Goal: Book appointment/travel/reservation

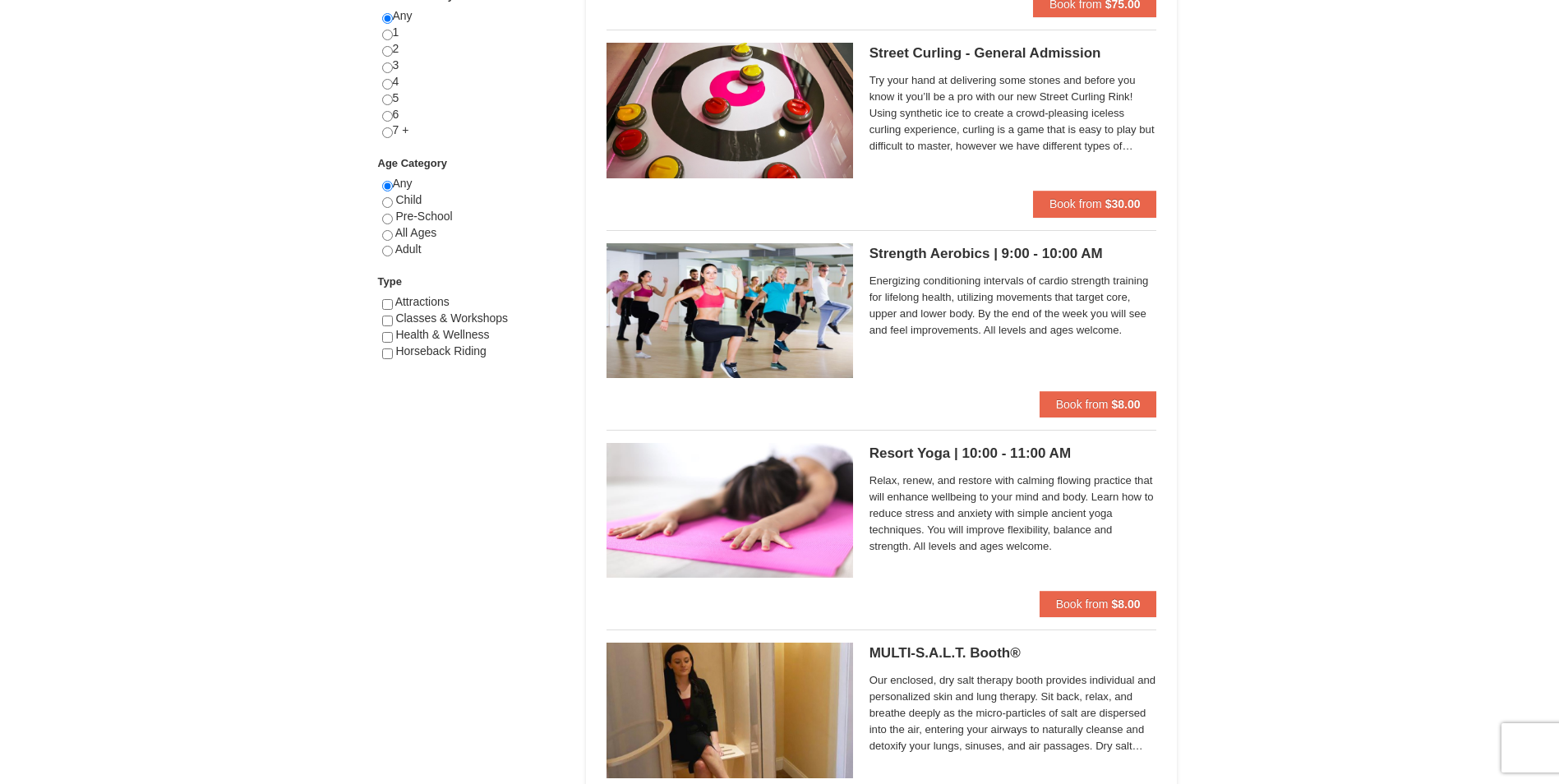
scroll to position [493, 0]
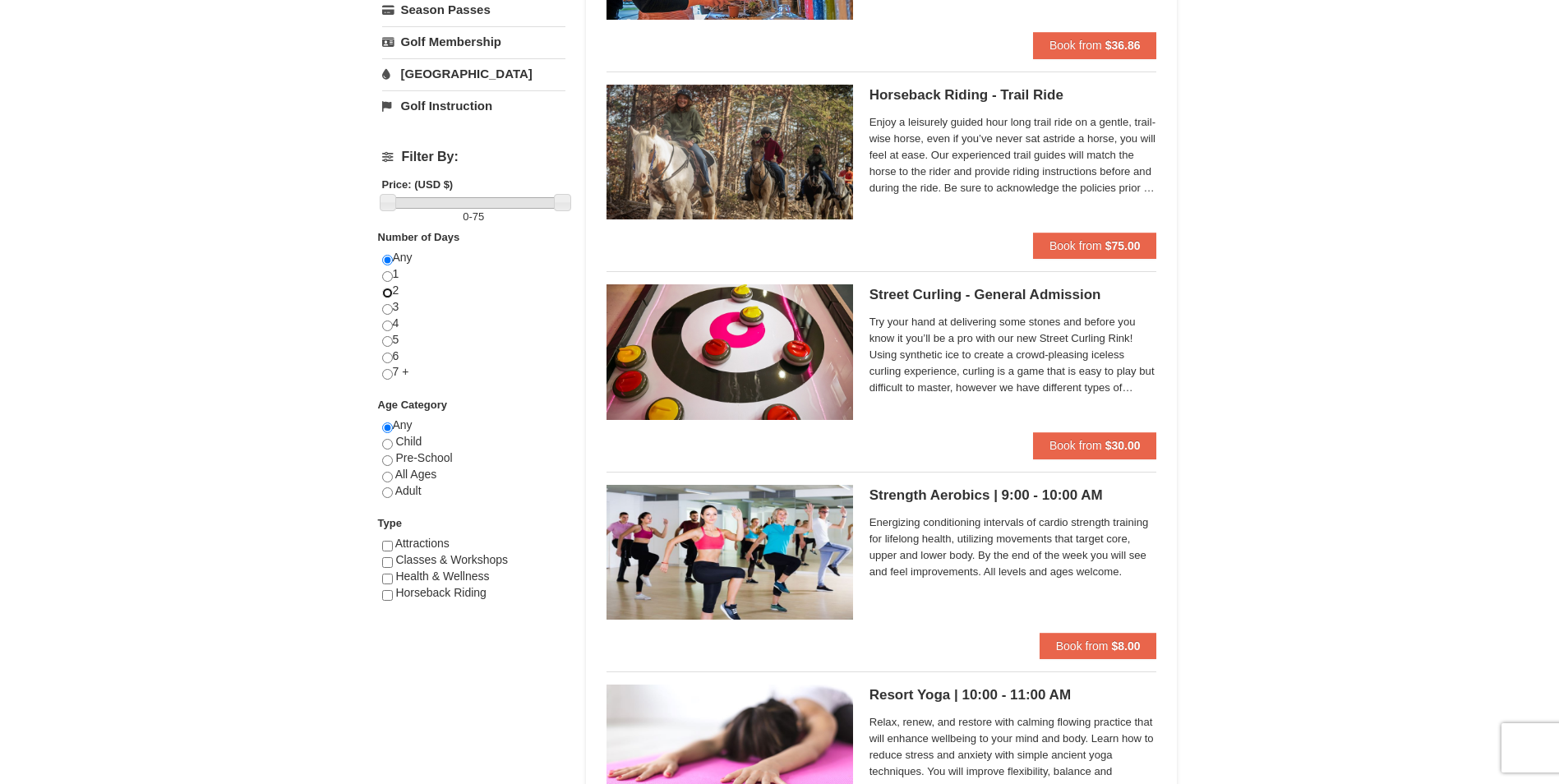
click at [387, 292] on input "radio" at bounding box center [387, 293] width 11 height 11
radio input "true"
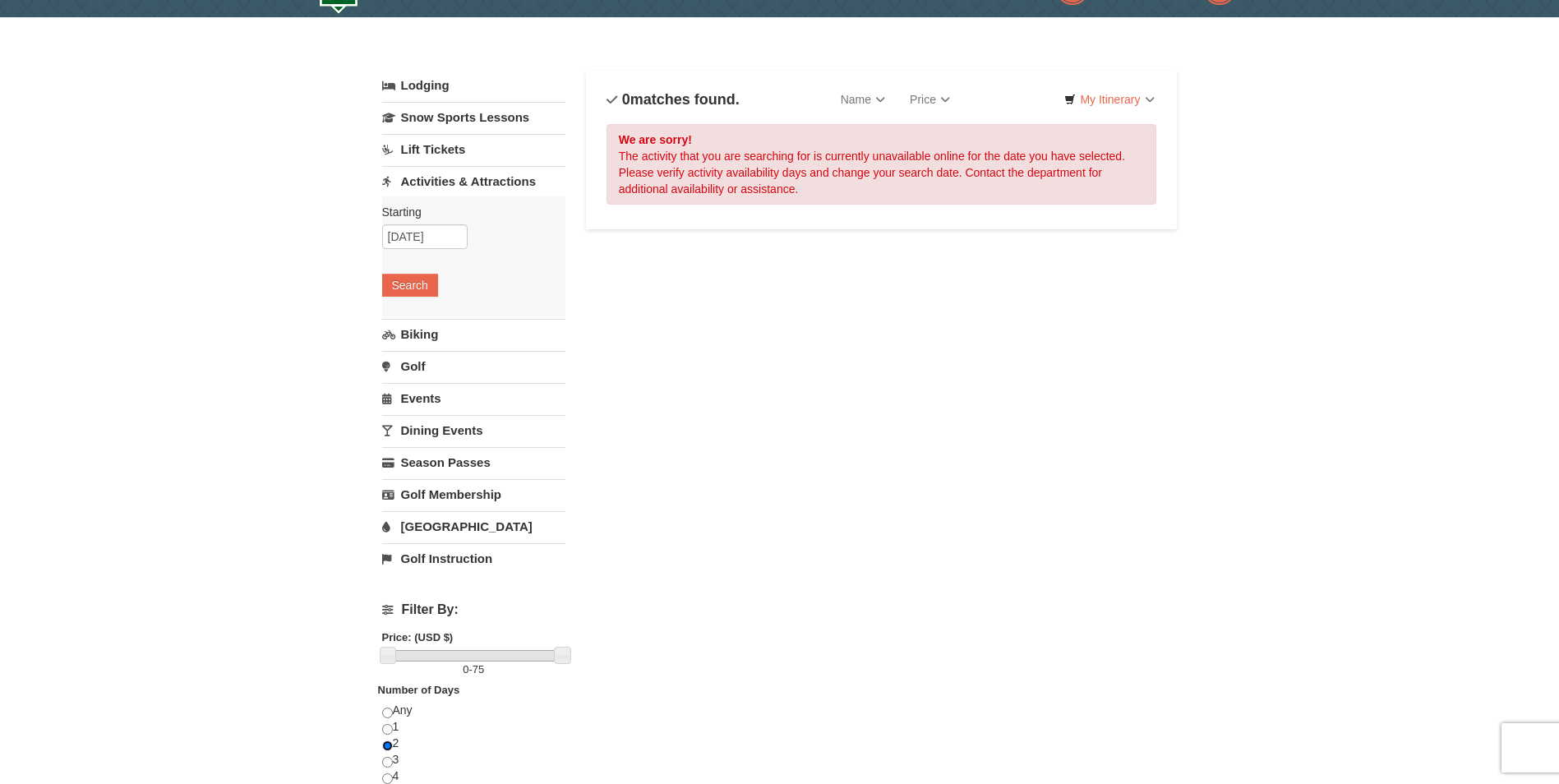
scroll to position [0, 0]
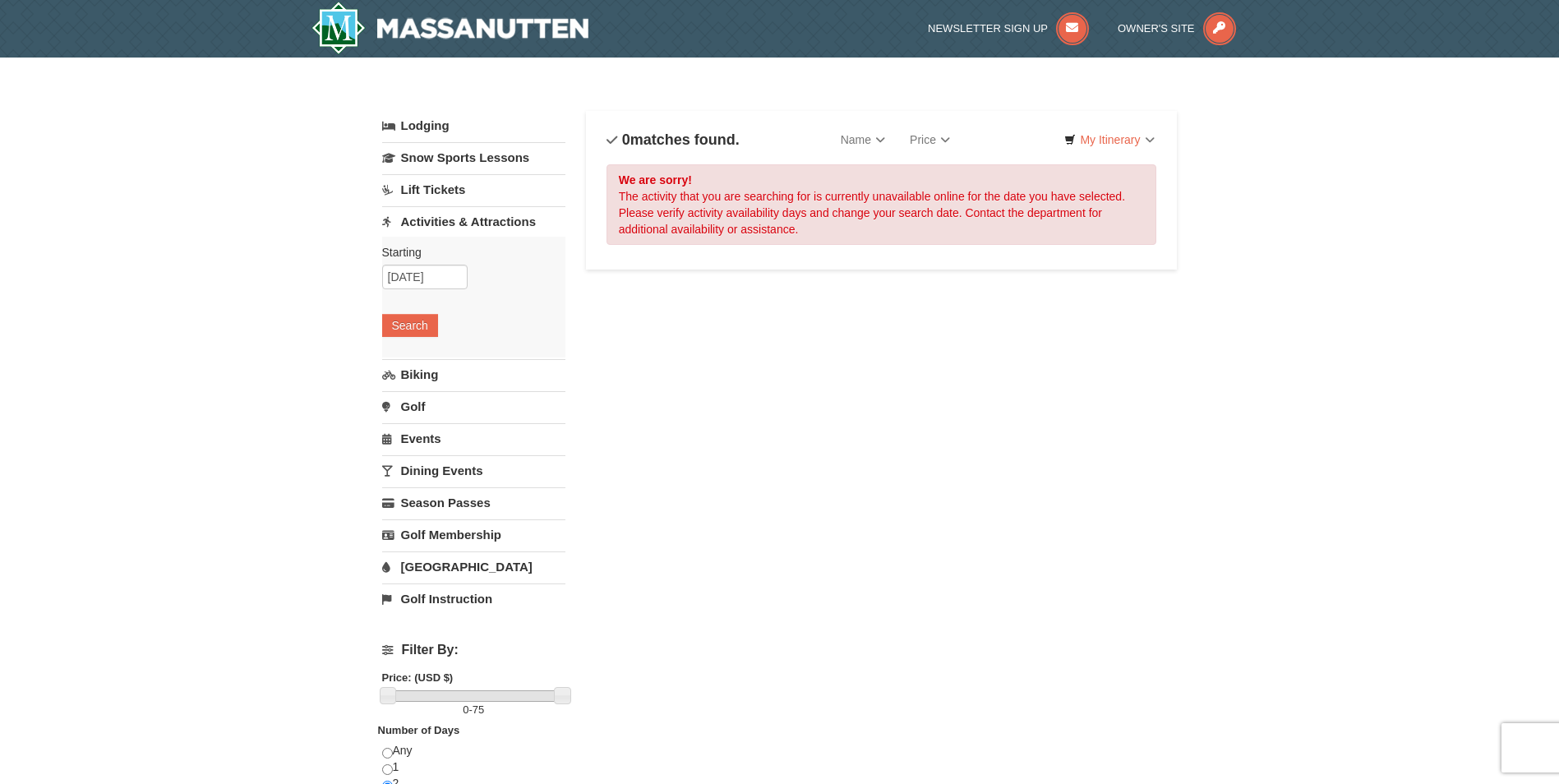
click at [445, 468] on link "Dining Events" at bounding box center [473, 470] width 183 height 30
click at [393, 452] on button "Search" at bounding box center [410, 453] width 56 height 23
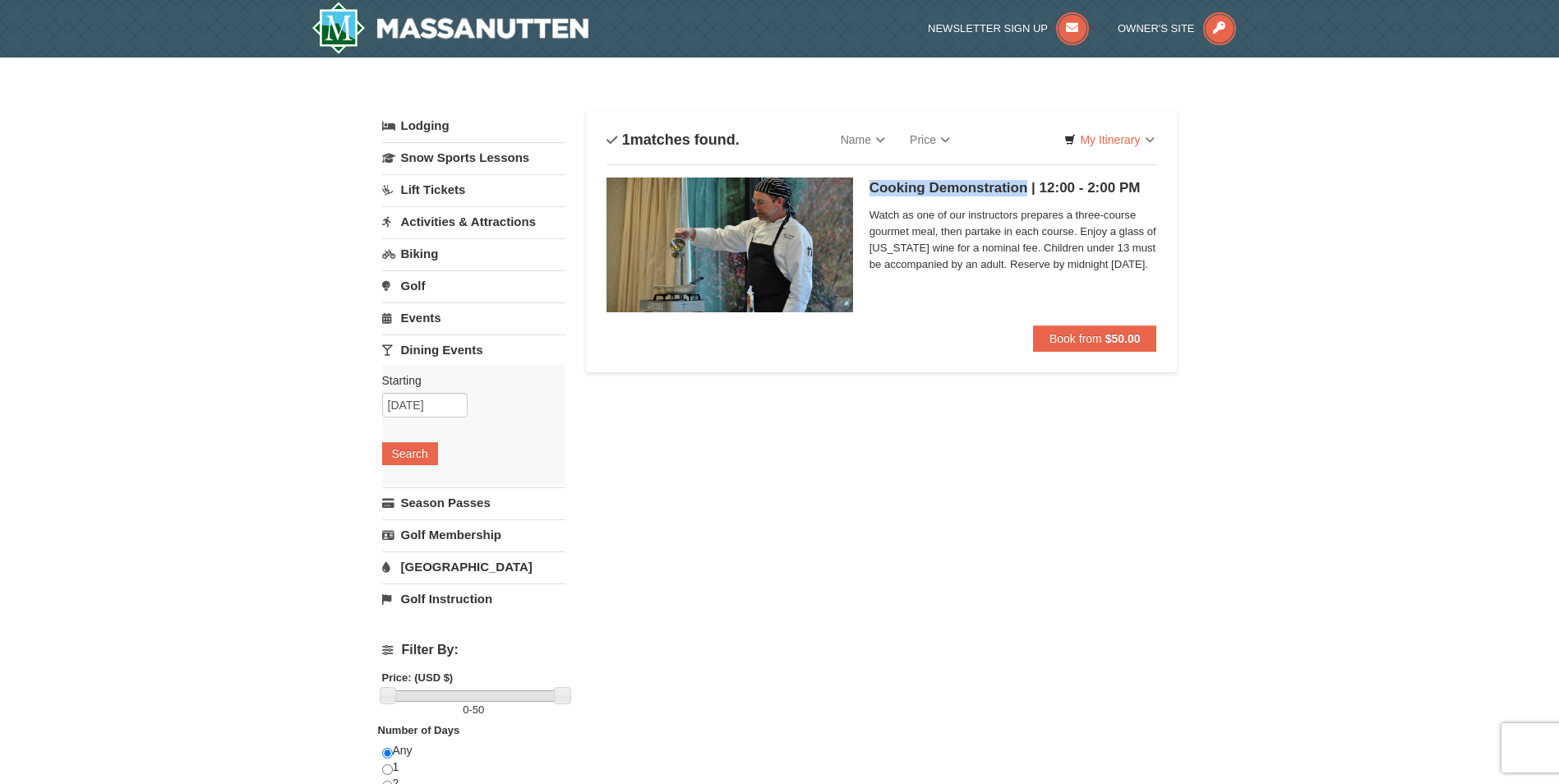
drag, startPoint x: 871, startPoint y: 188, endPoint x: 1026, endPoint y: 191, distance: 155.0
click at [1026, 191] on h5 "Cooking Demonstration | 12:00 - 2:00 PM Massanutten Dining" at bounding box center [1013, 188] width 288 height 17
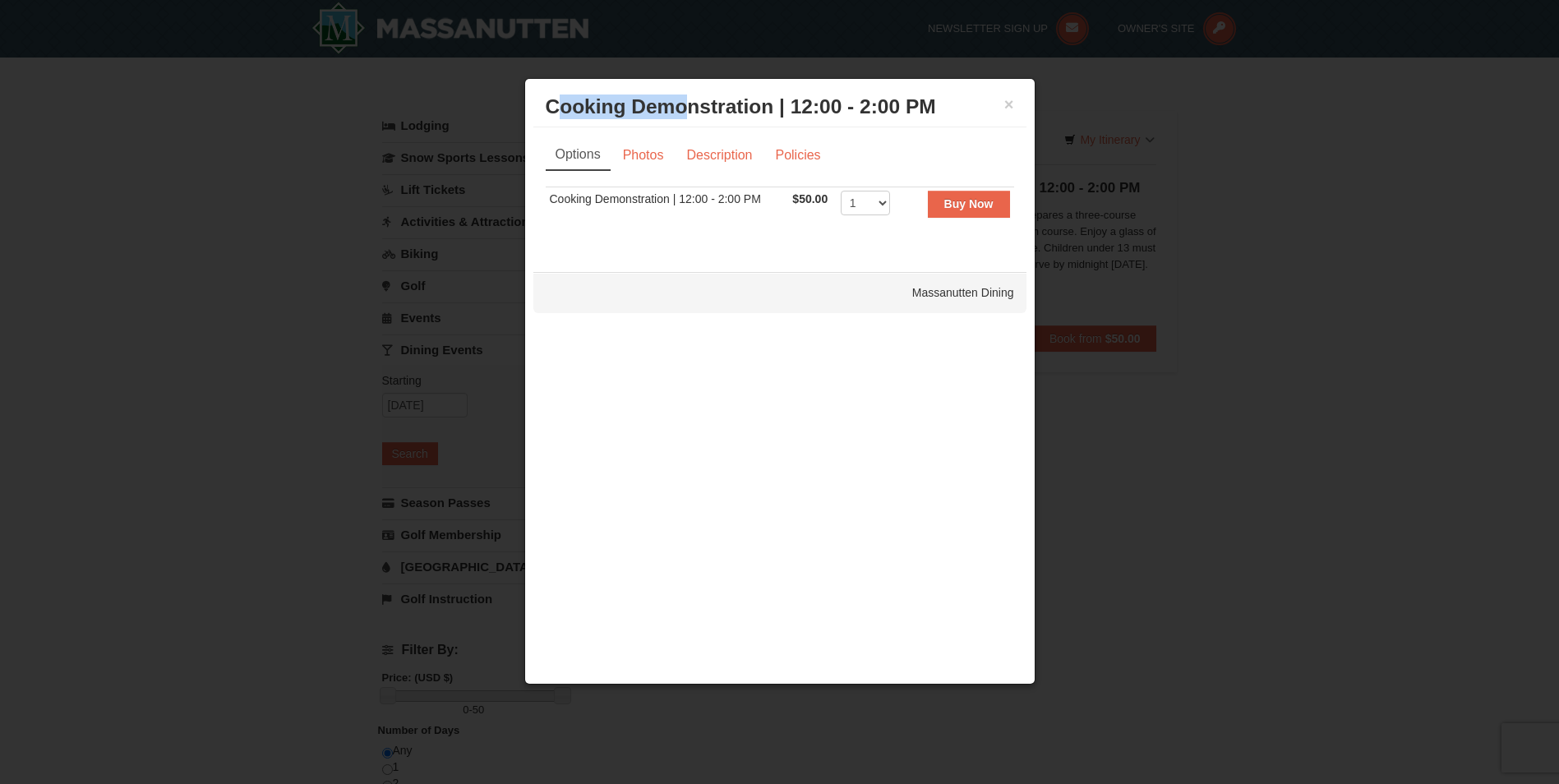
drag, startPoint x: 557, startPoint y: 111, endPoint x: 689, endPoint y: 111, distance: 132.0
click at [689, 111] on h3 "Cooking Demonstration | 12:00 - 2:00 PM Massanutten Dining" at bounding box center [780, 107] width 468 height 24
drag, startPoint x: 772, startPoint y: 107, endPoint x: 549, endPoint y: 113, distance: 223.1
click at [549, 113] on h3 "Cooking Demonstration | 12:00 - 2:00 PM Massanutten Dining" at bounding box center [780, 107] width 468 height 24
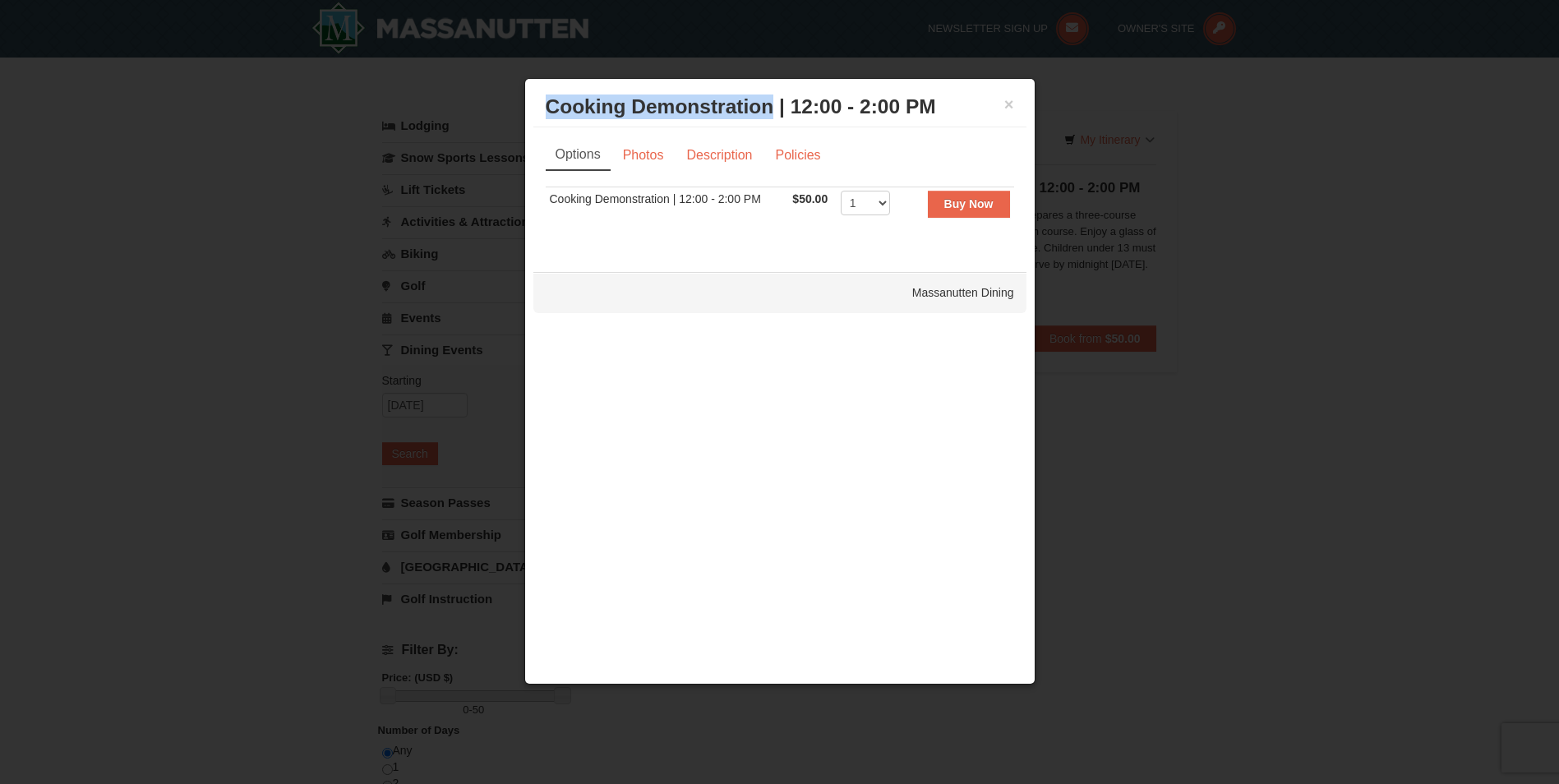
drag, startPoint x: 549, startPoint y: 113, endPoint x: 594, endPoint y: 116, distance: 45.1
copy h3 "Cooking Demonstration"
click at [1012, 104] on button "×" at bounding box center [1010, 105] width 10 height 17
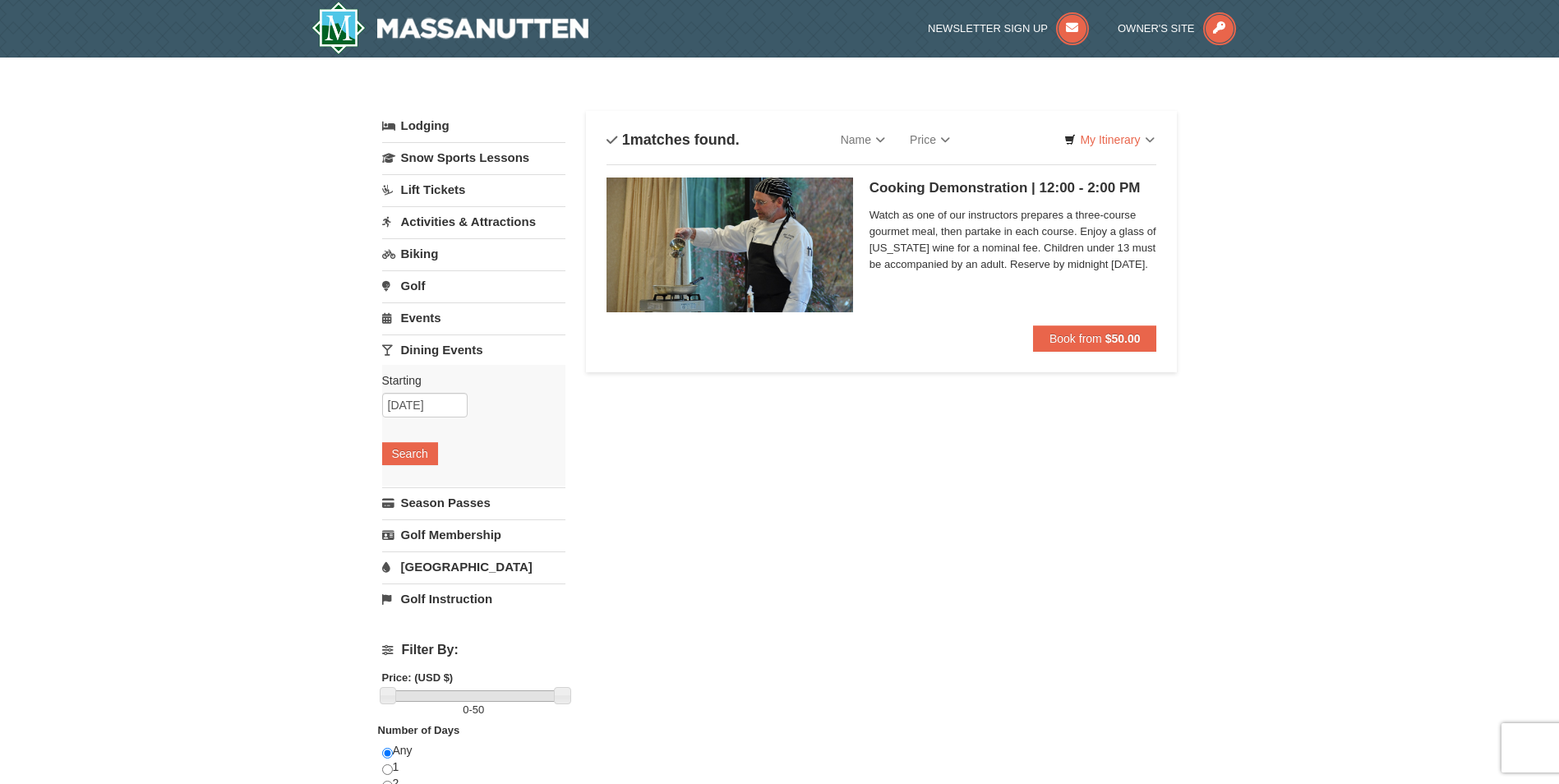
click at [487, 220] on link "Activities & Attractions" at bounding box center [473, 222] width 183 height 30
click at [420, 316] on button "Search" at bounding box center [410, 325] width 56 height 23
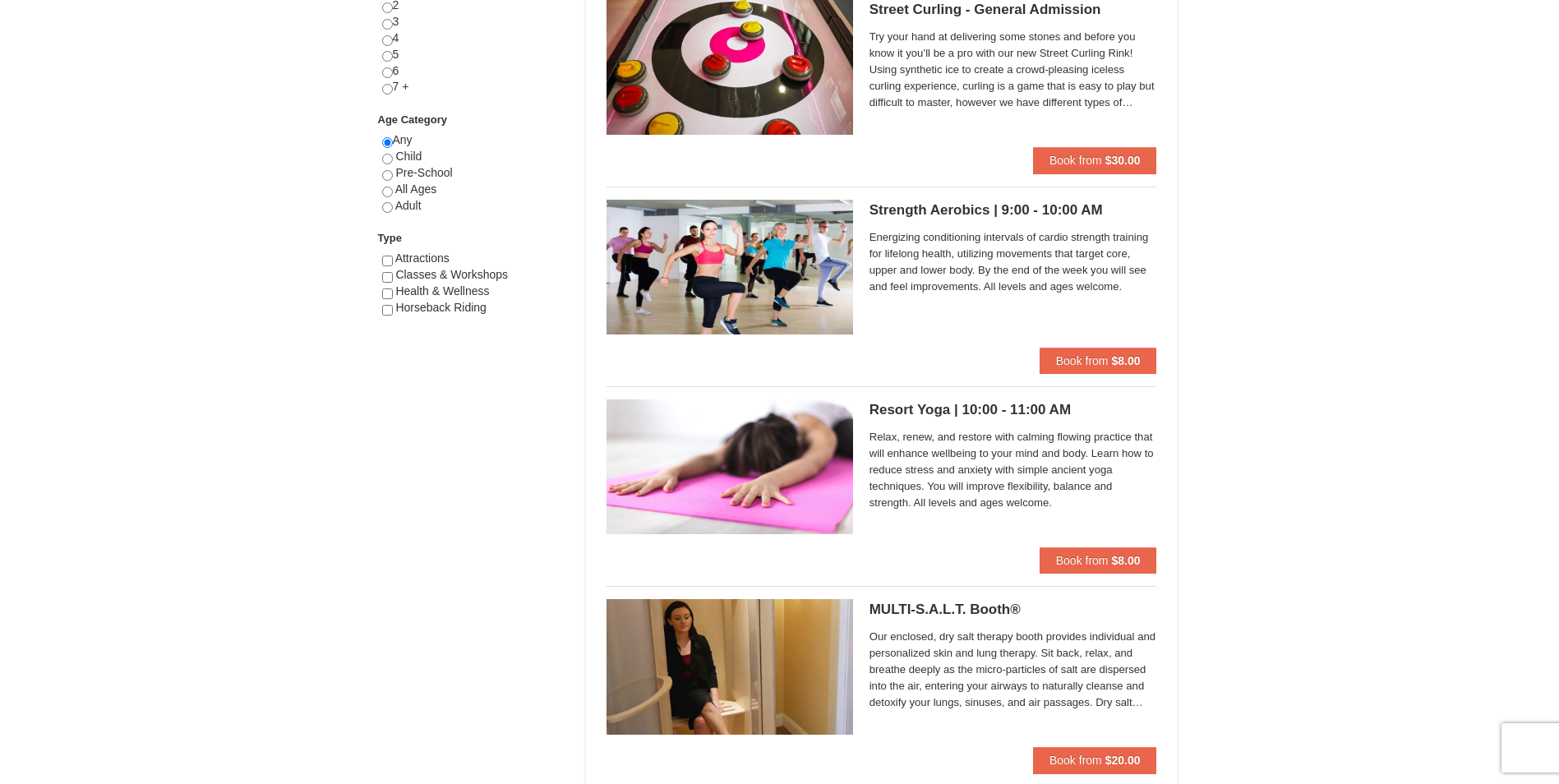
scroll to position [740, 0]
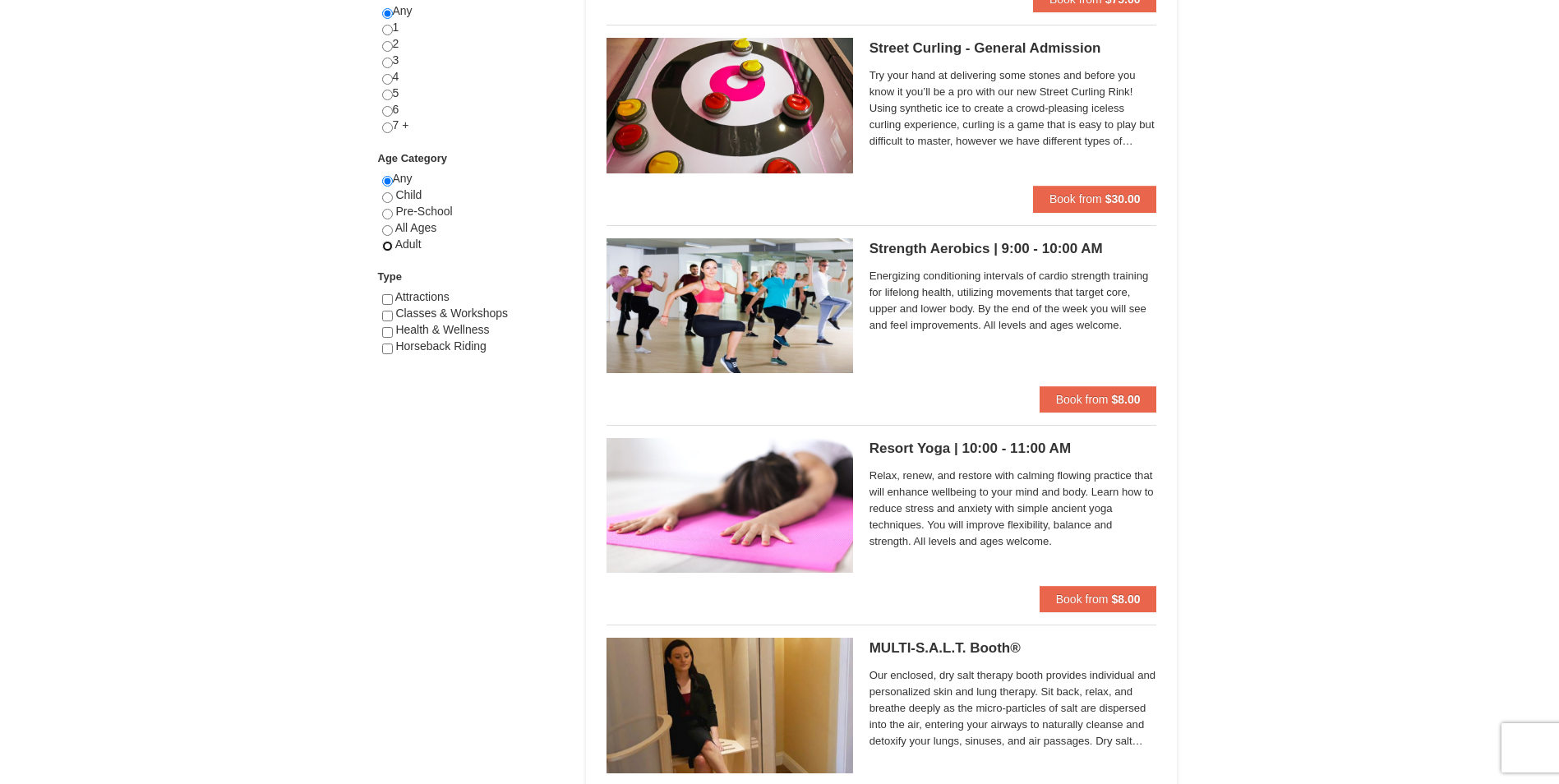
click at [385, 246] on input "radio" at bounding box center [387, 246] width 11 height 11
radio input "true"
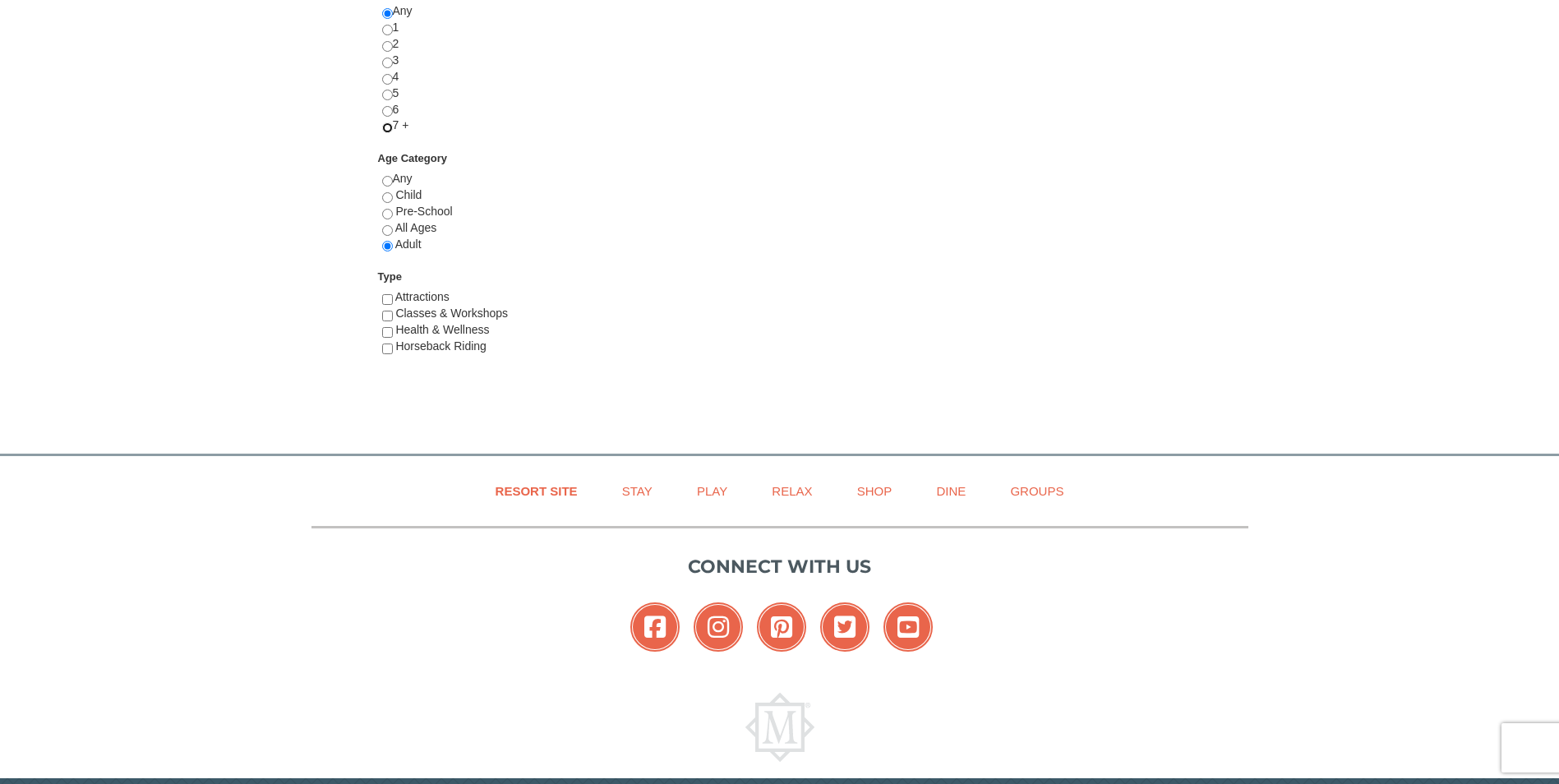
click at [390, 128] on input "radio" at bounding box center [387, 128] width 11 height 11
radio input "true"
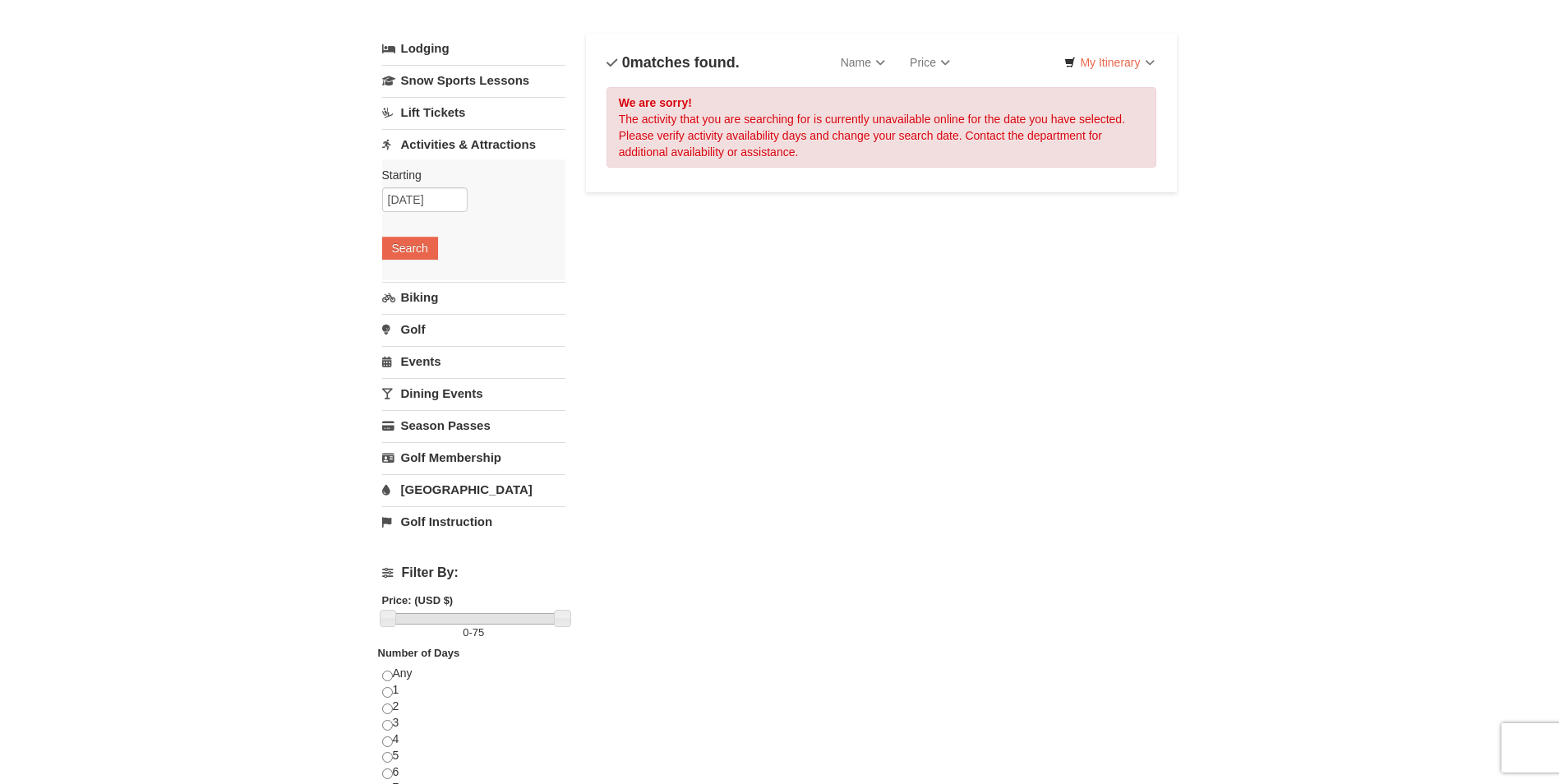
scroll to position [0, 0]
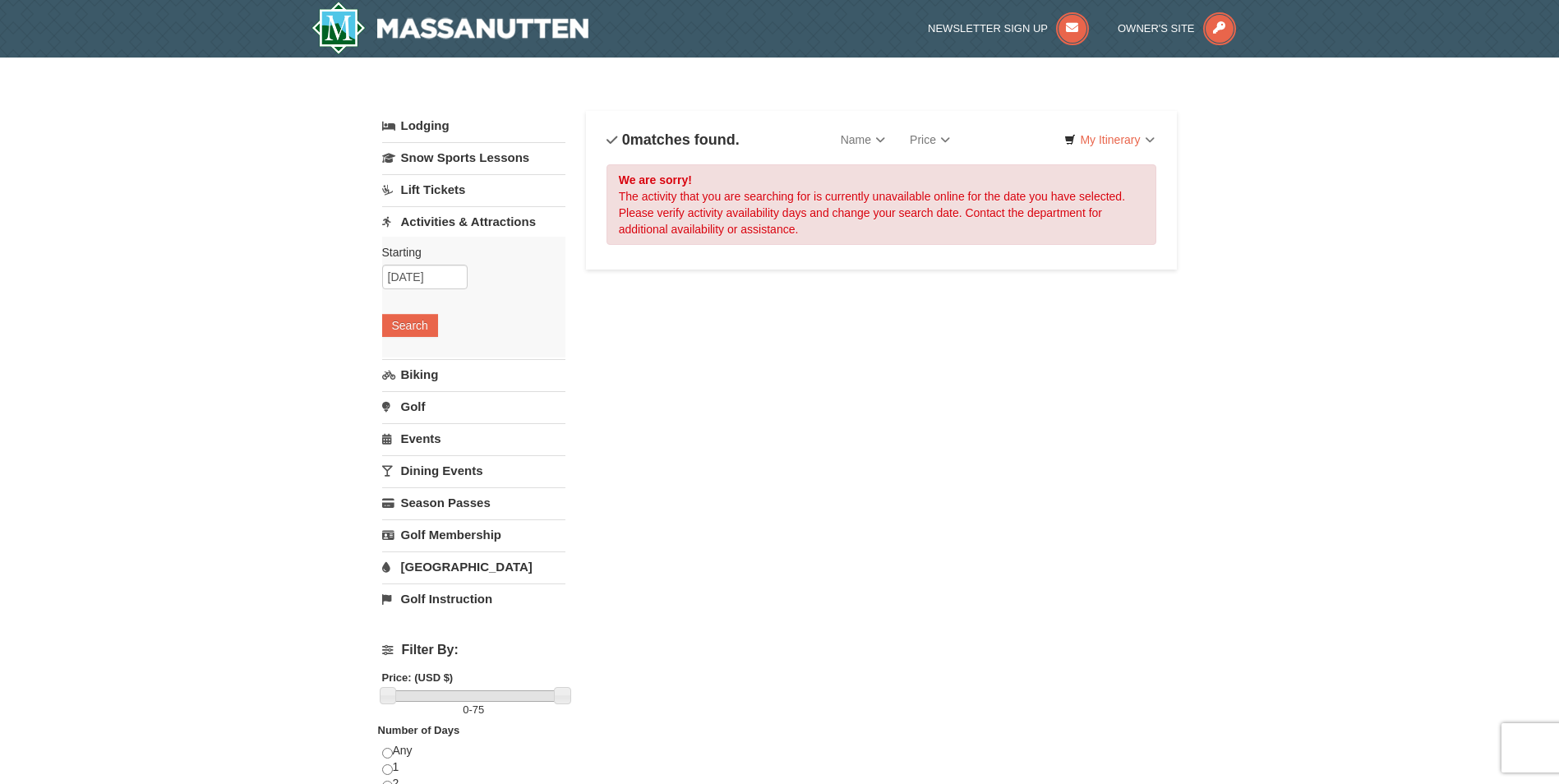
click at [416, 376] on link "Biking" at bounding box center [473, 374] width 183 height 30
click at [416, 355] on button "Search" at bounding box center [410, 357] width 56 height 23
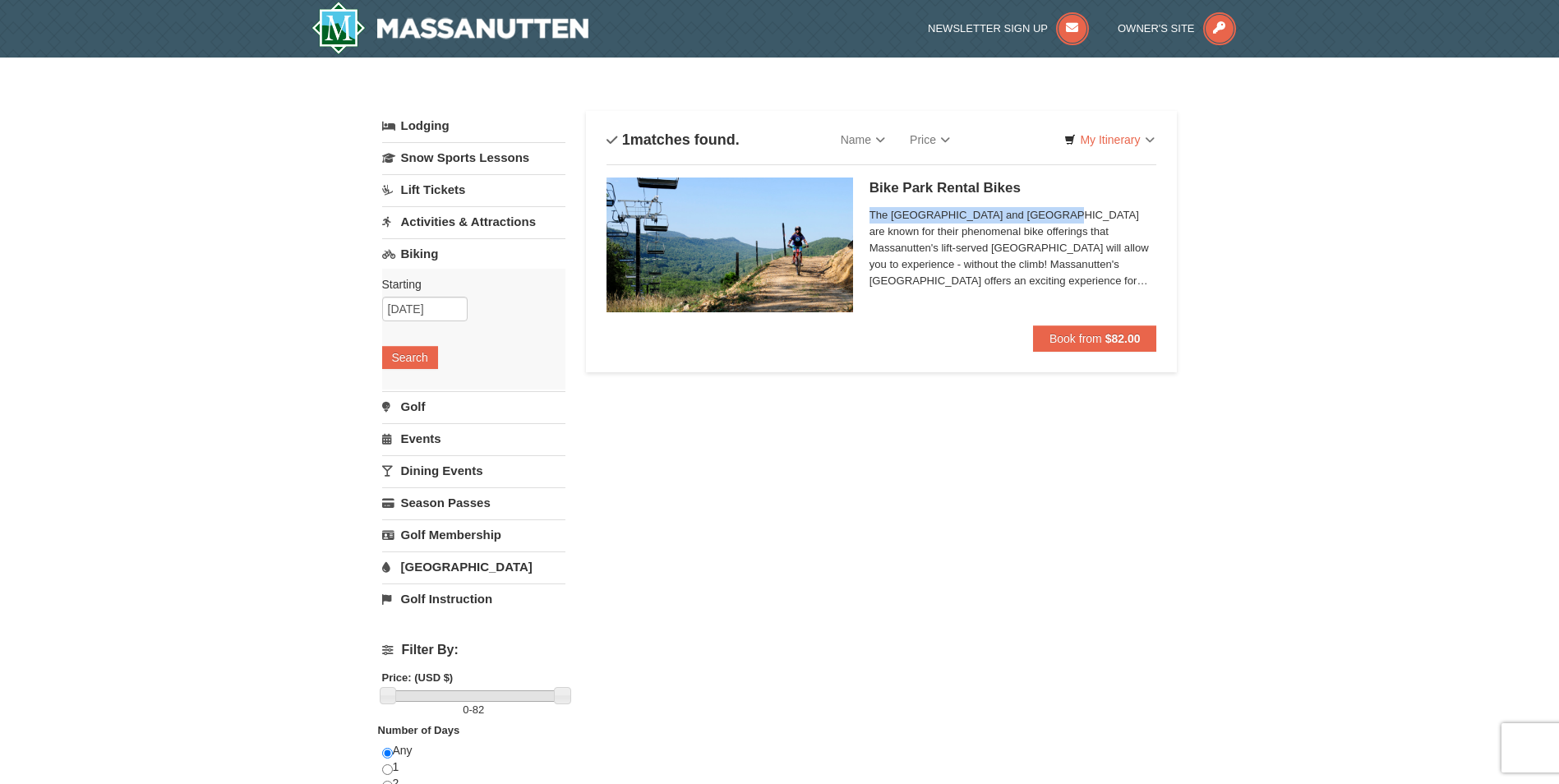
drag, startPoint x: 870, startPoint y: 214, endPoint x: 1049, endPoint y: 215, distance: 179.0
click at [1049, 215] on span "The Shenandoah Valley and Blue Ridge Mountains are known for their phenomenal b…" at bounding box center [1013, 248] width 288 height 82
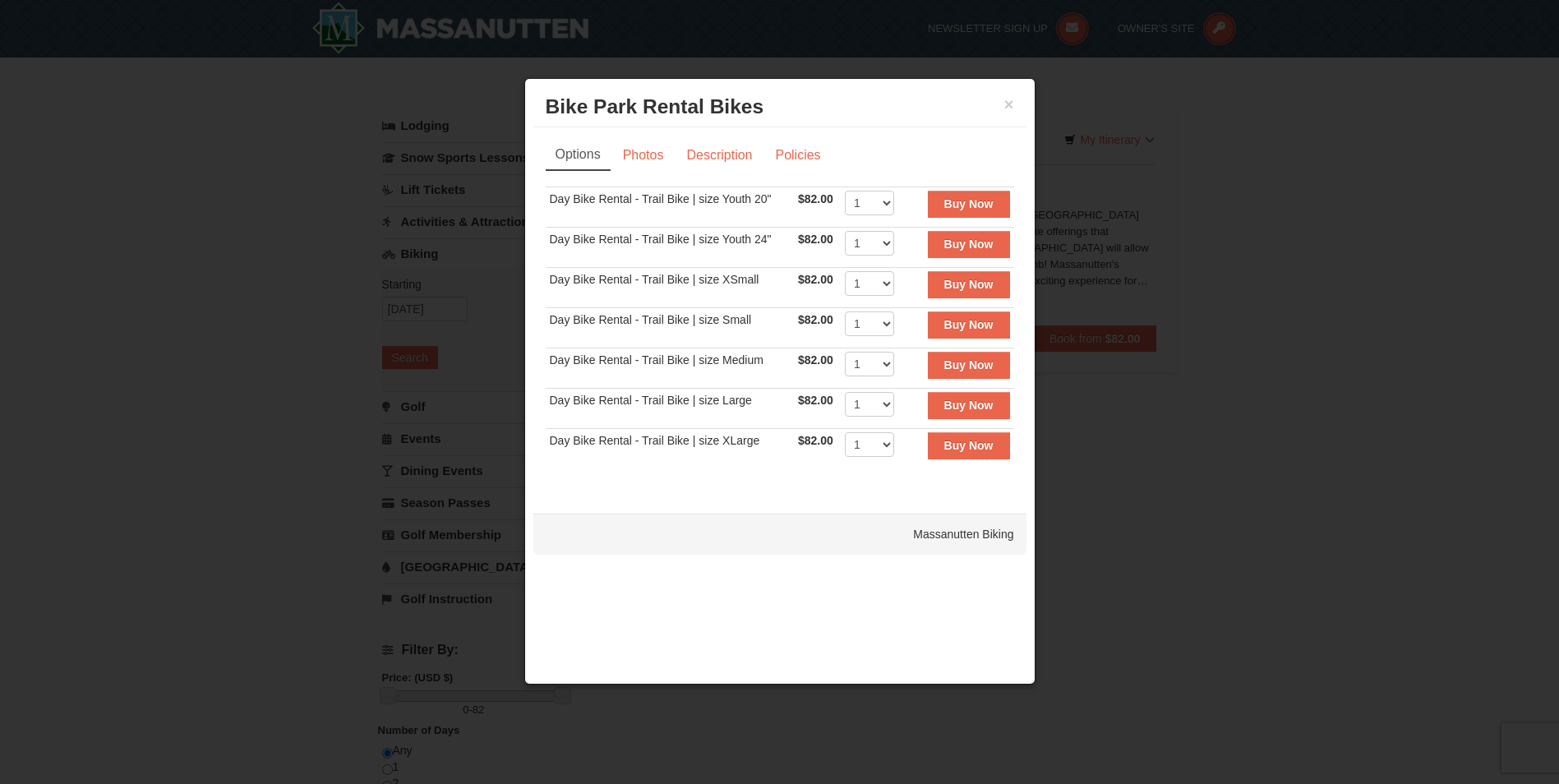
drag, startPoint x: 1049, startPoint y: 215, endPoint x: 1001, endPoint y: 109, distance: 116.4
click at [1001, 109] on h3 "Bike Park Rental Bikes Massanutten Biking" at bounding box center [780, 107] width 468 height 24
click at [1008, 105] on button "×" at bounding box center [1010, 105] width 10 height 17
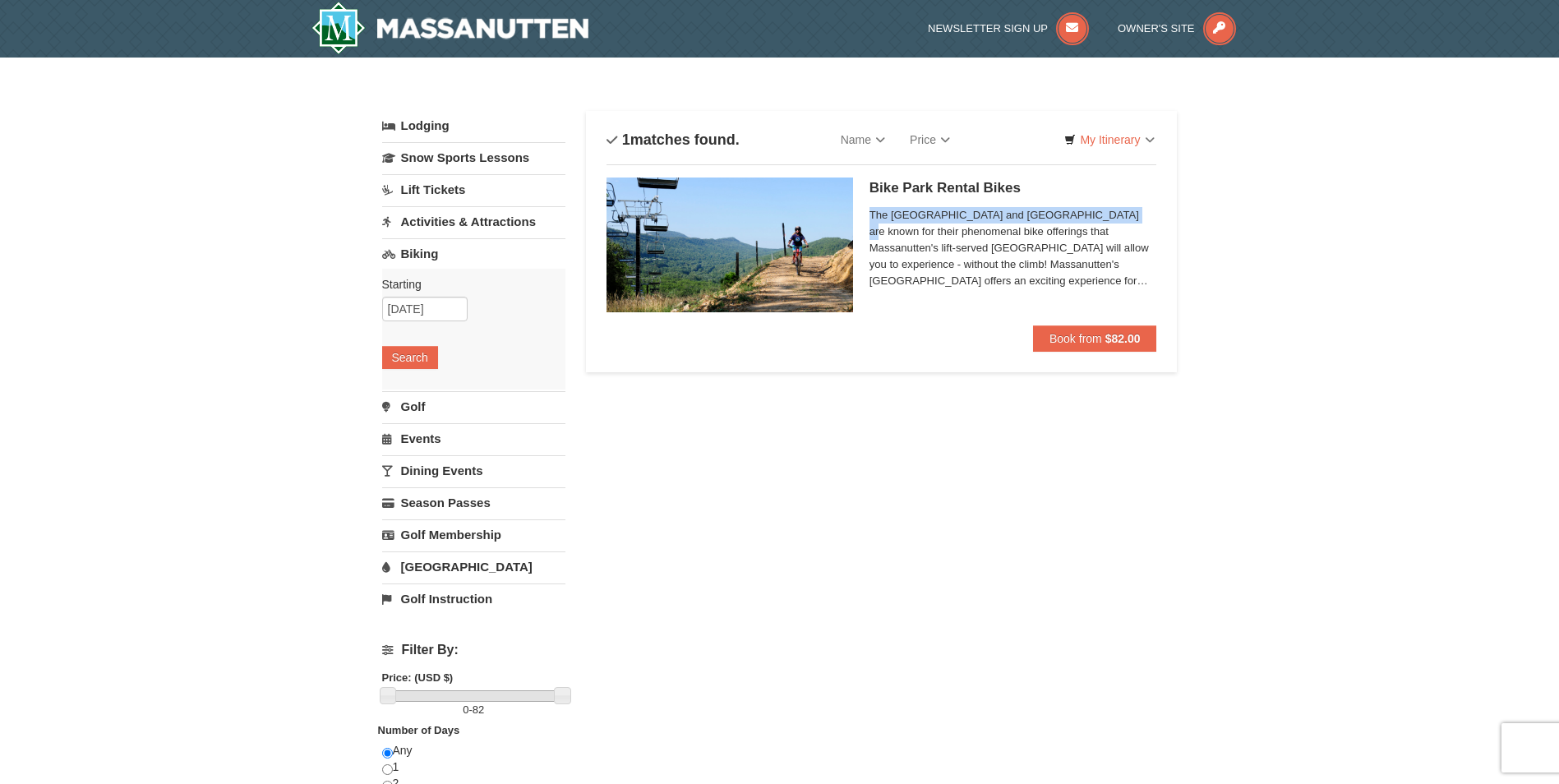
drag, startPoint x: 872, startPoint y: 214, endPoint x: 1115, endPoint y: 217, distance: 243.0
click at [1115, 217] on span "The Shenandoah Valley and Blue Ridge Mountains are known for their phenomenal b…" at bounding box center [1013, 248] width 288 height 82
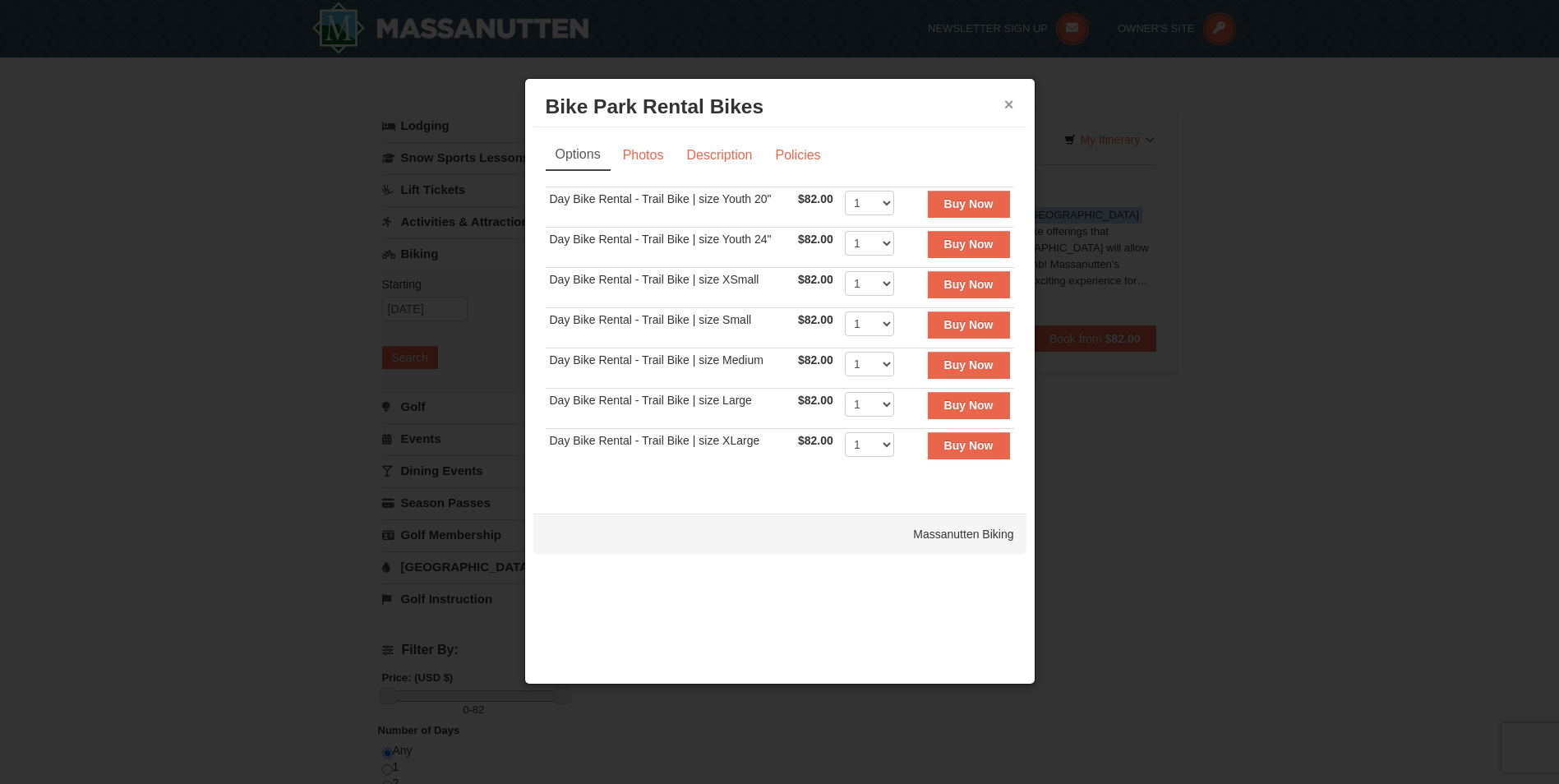
click at [1006, 102] on button "×" at bounding box center [1010, 105] width 10 height 17
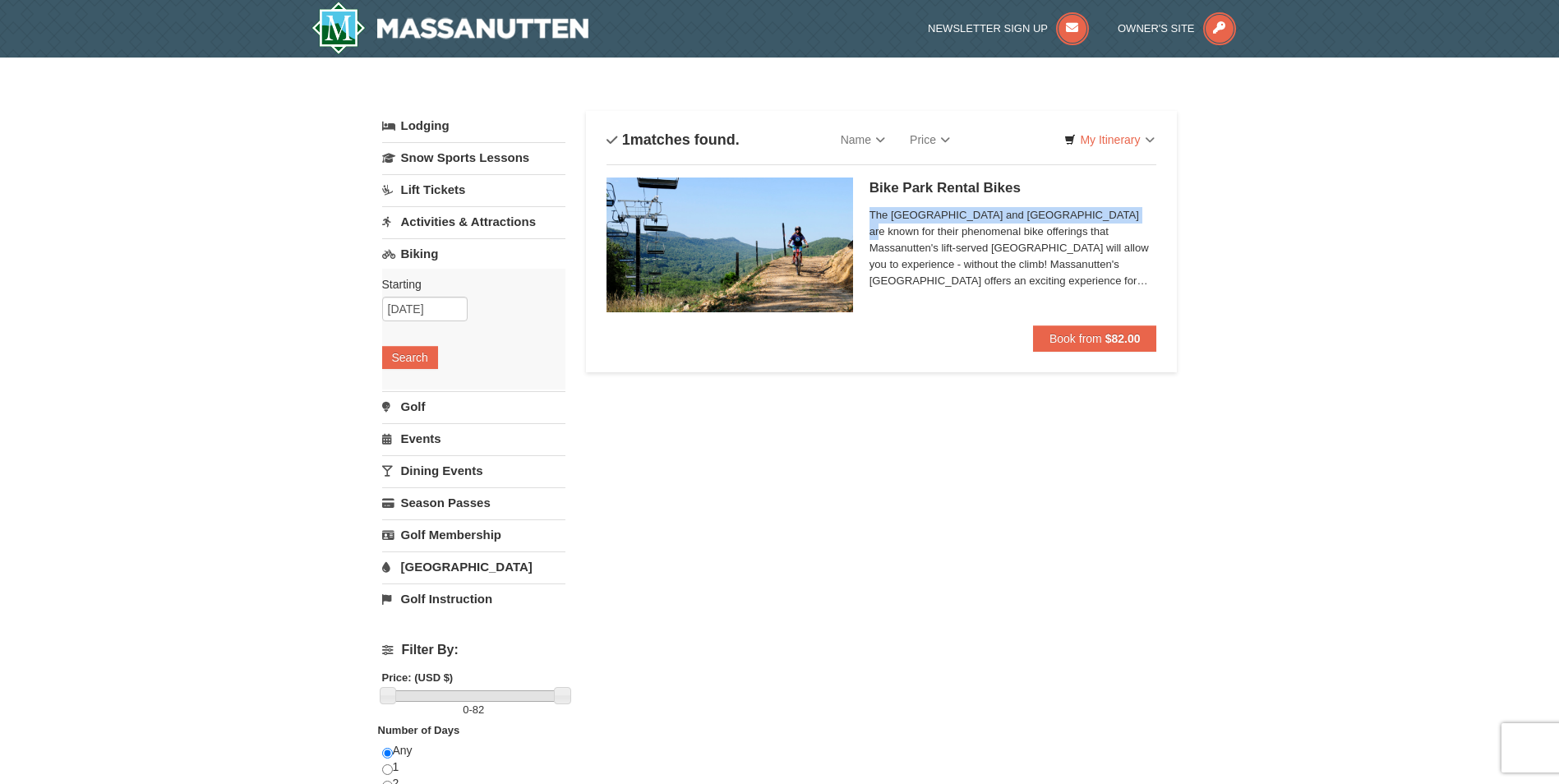
copy span "The Shenandoah Valley and Blue Ridge Mountains"
click at [458, 472] on link "Dining Events" at bounding box center [473, 470] width 183 height 30
click at [414, 463] on button "Search" at bounding box center [410, 453] width 56 height 23
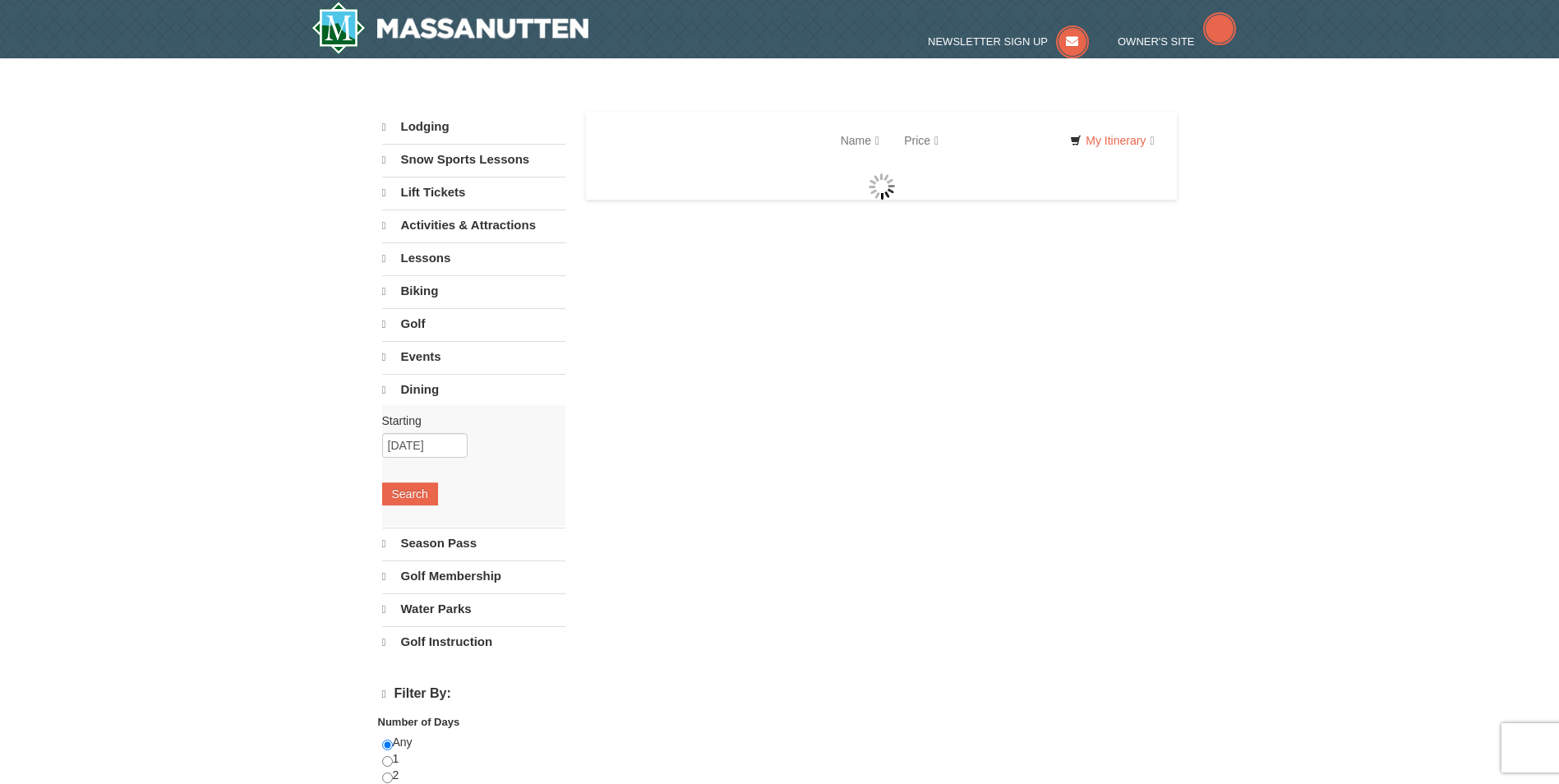
select select "9"
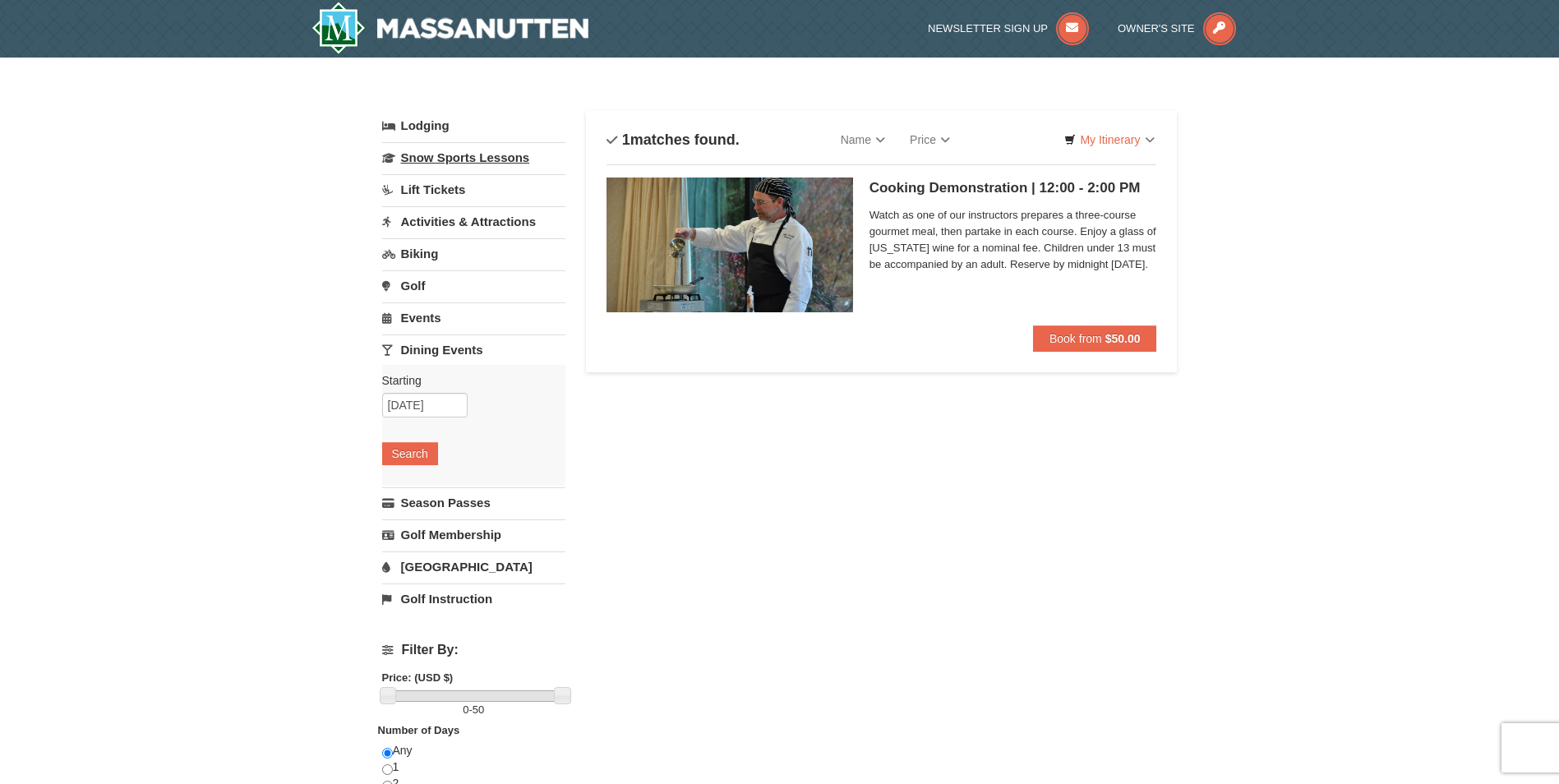
click at [464, 155] on link "Snow Sports Lessons" at bounding box center [473, 157] width 183 height 30
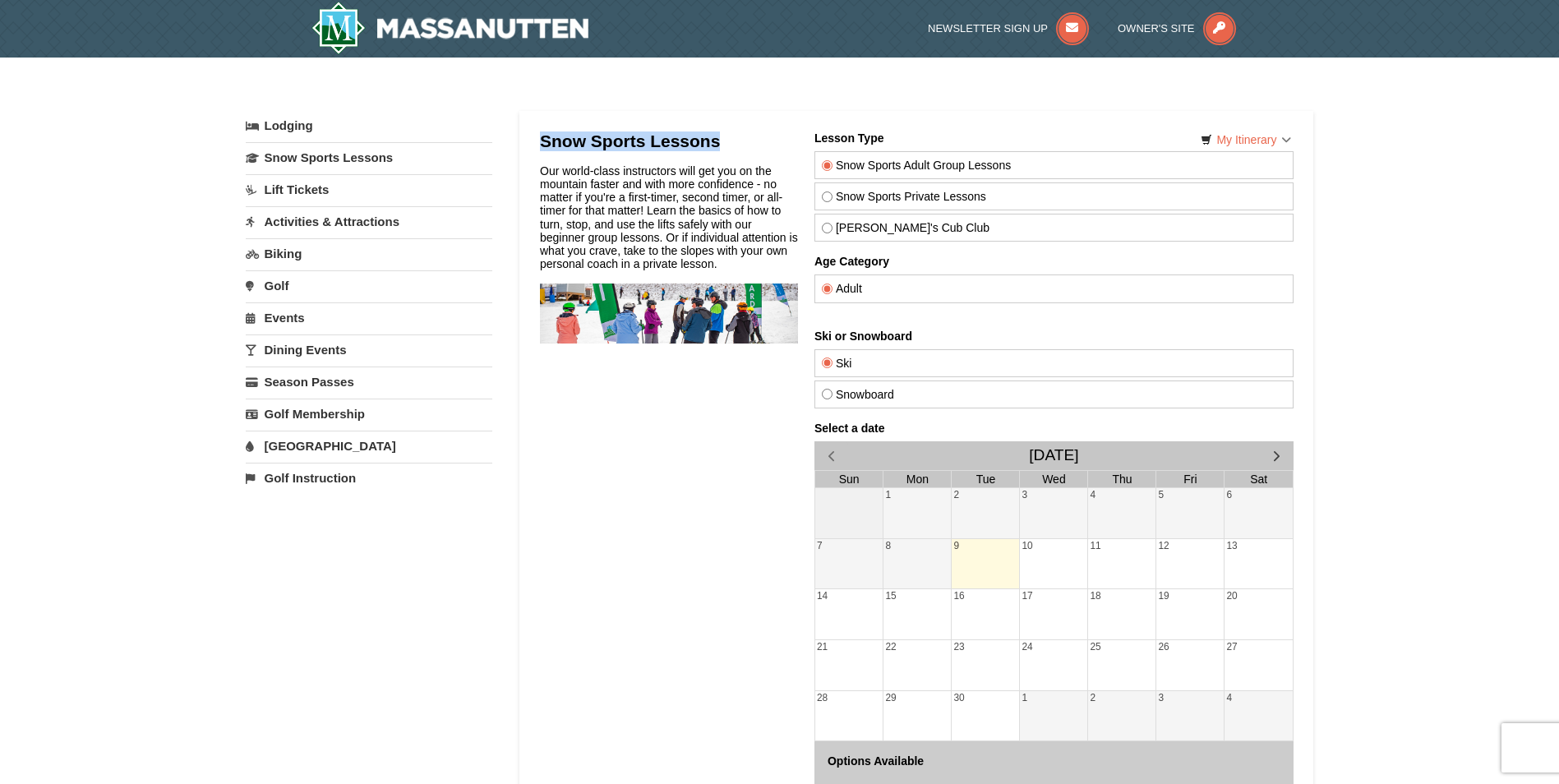
drag, startPoint x: 540, startPoint y: 141, endPoint x: 724, endPoint y: 138, distance: 184.0
click at [724, 138] on h2 "Snow Sports Lessons" at bounding box center [667, 141] width 258 height 19
drag, startPoint x: 724, startPoint y: 138, endPoint x: 709, endPoint y: 141, distance: 15.3
click at [302, 222] on link "Activities & Attractions" at bounding box center [369, 222] width 247 height 30
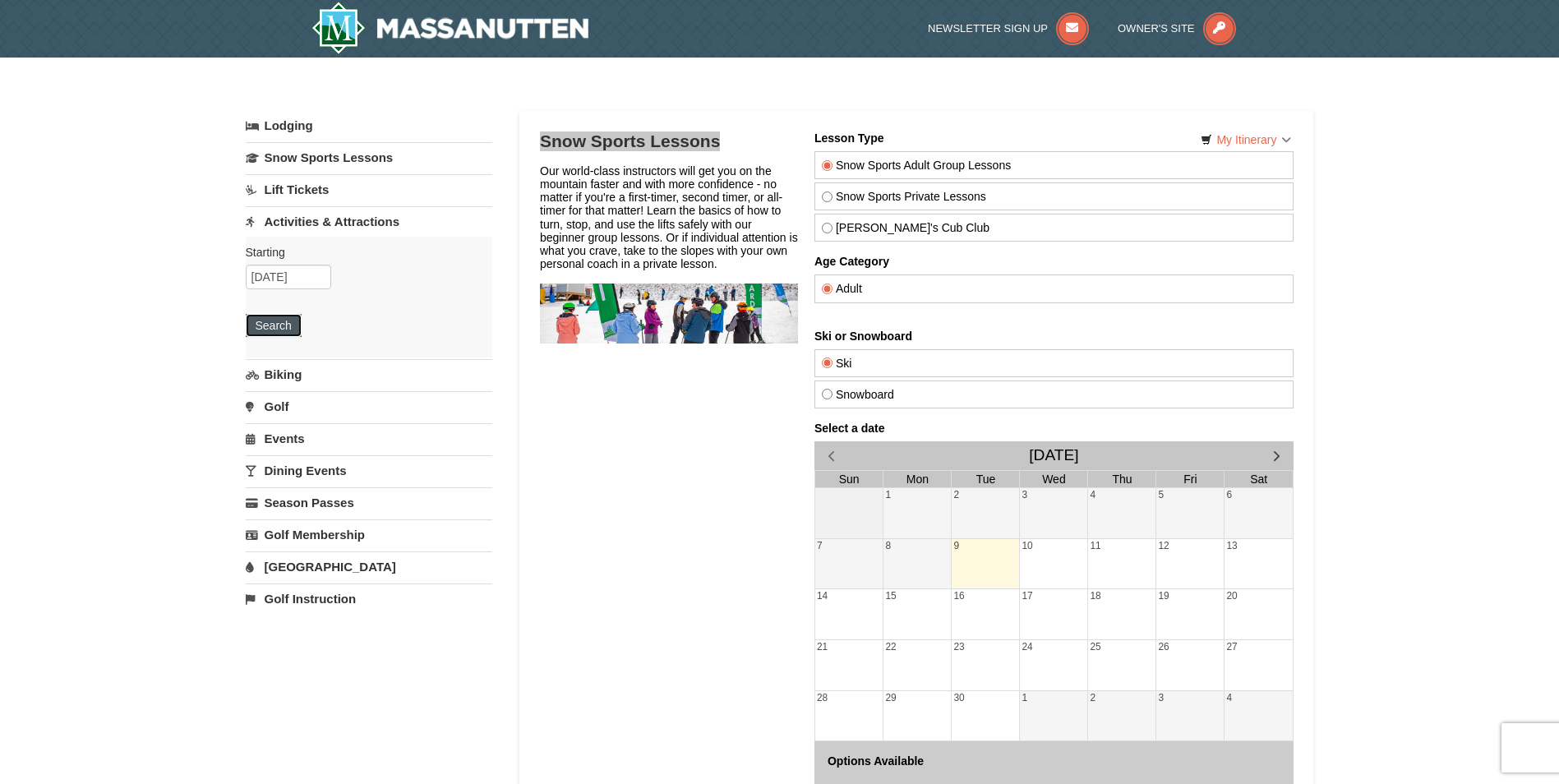
click at [274, 327] on button "Search" at bounding box center [274, 325] width 56 height 23
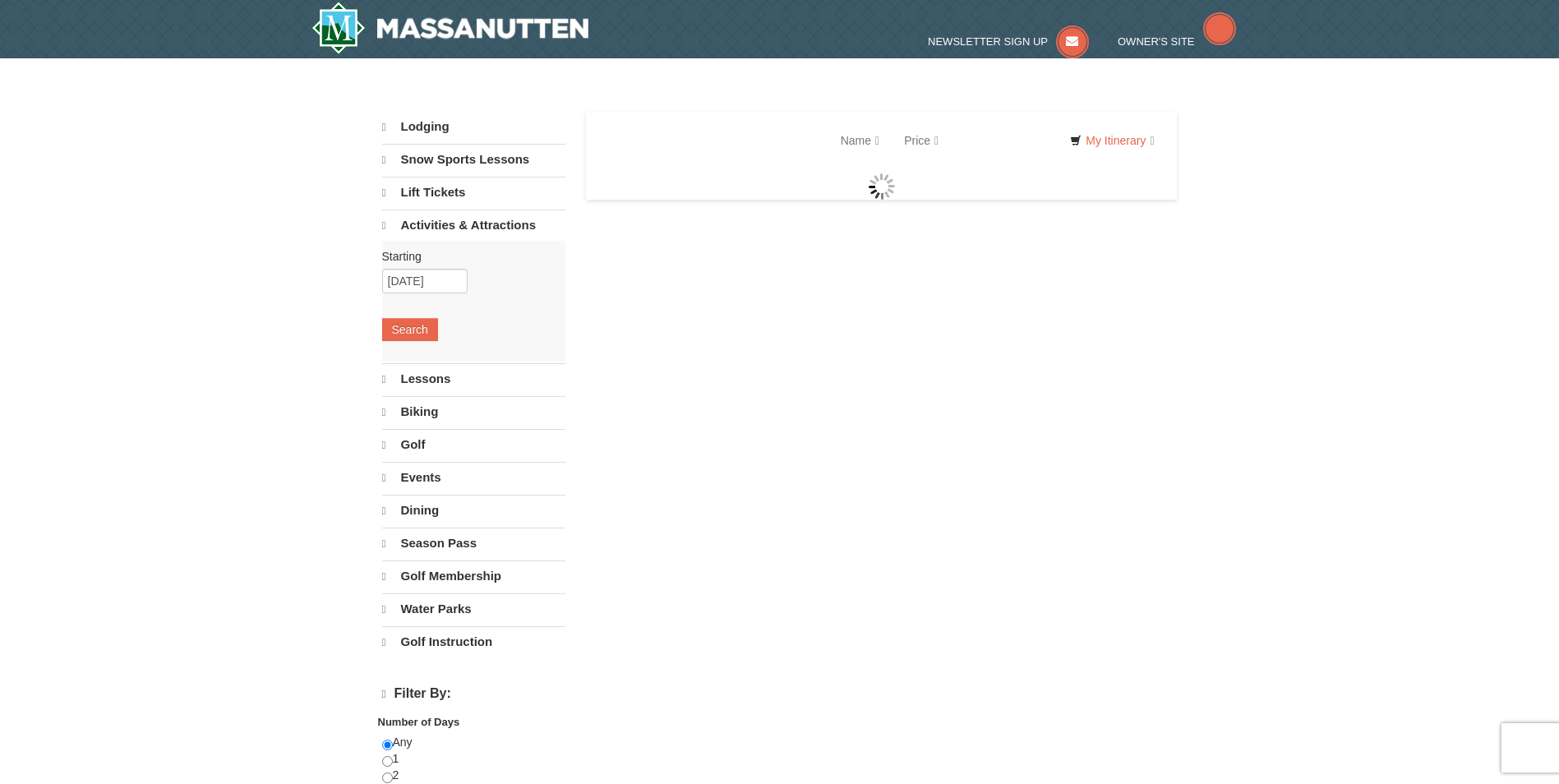
select select "9"
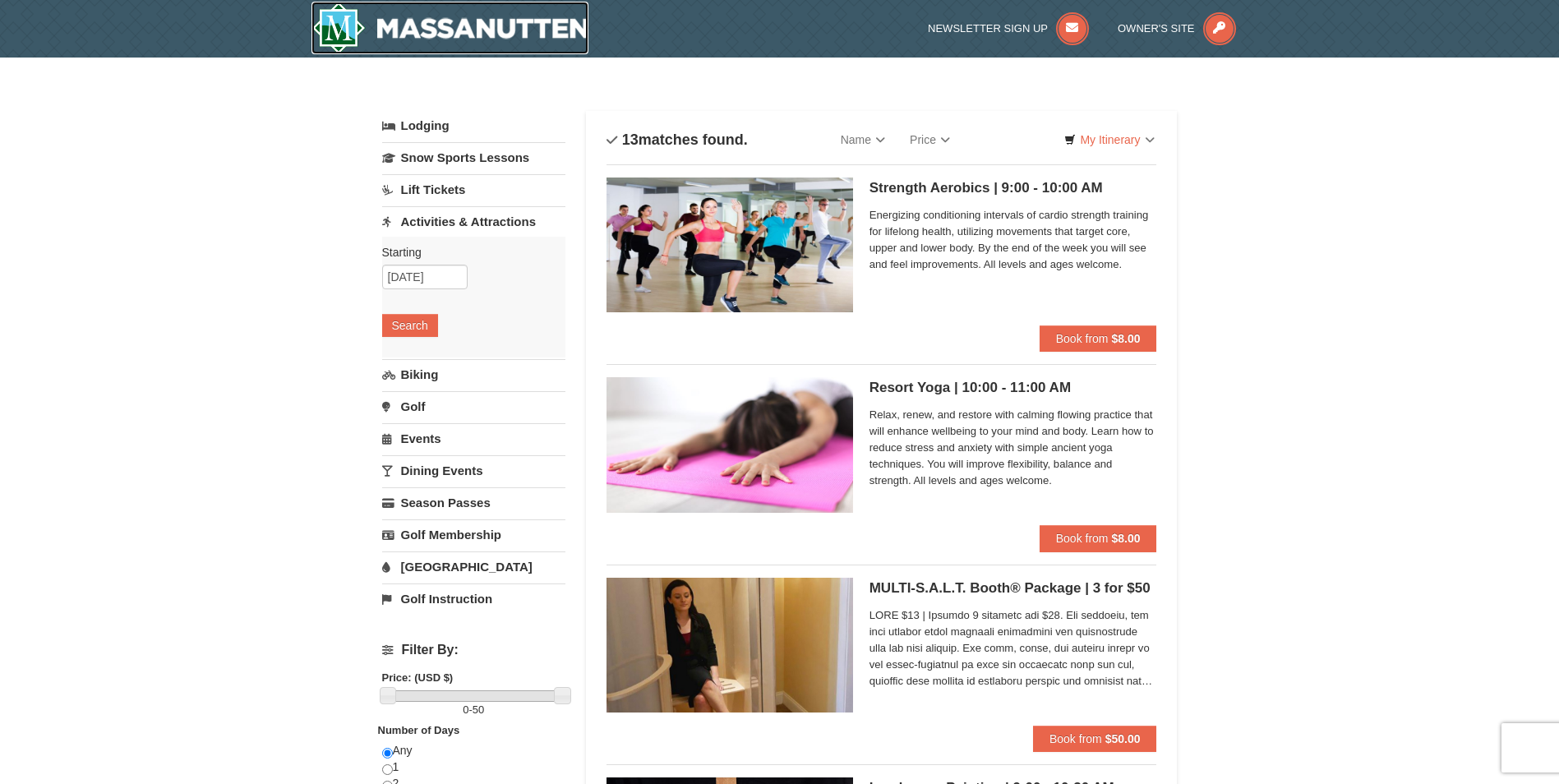
click at [383, 26] on img at bounding box center [450, 28] width 278 height 53
